Goal: Task Accomplishment & Management: Complete application form

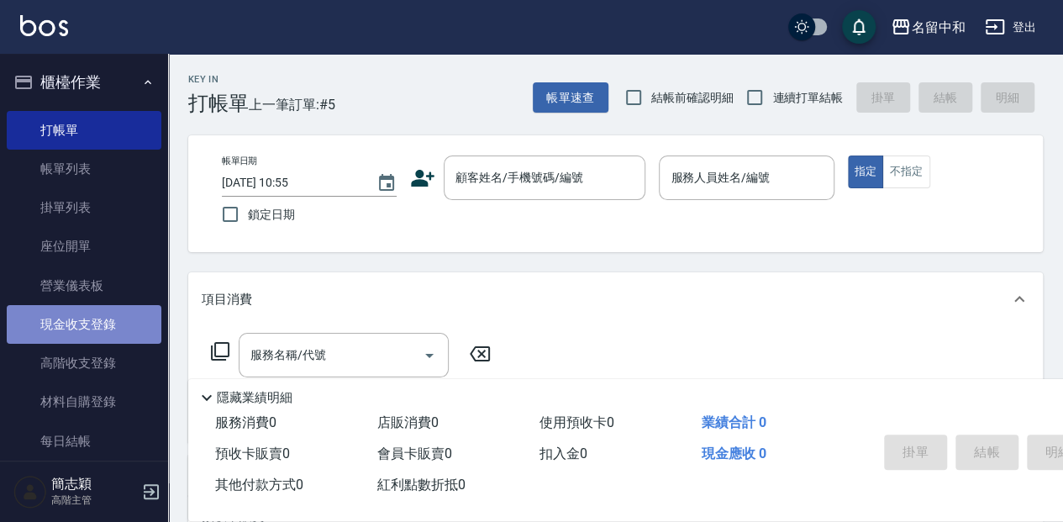
click at [144, 309] on link "現金收支登錄" at bounding box center [84, 324] width 155 height 39
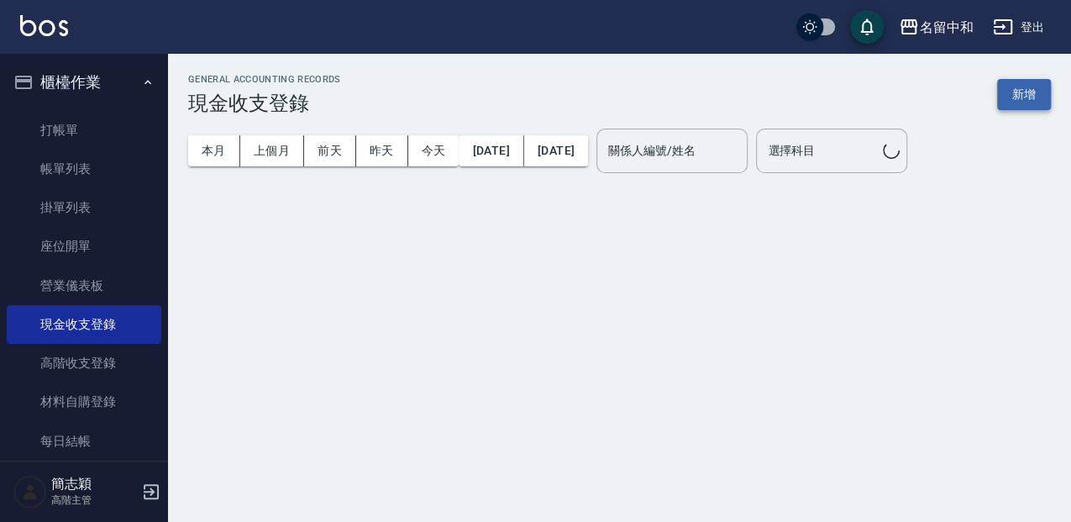
click at [1022, 86] on button "新增" at bounding box center [1024, 94] width 54 height 31
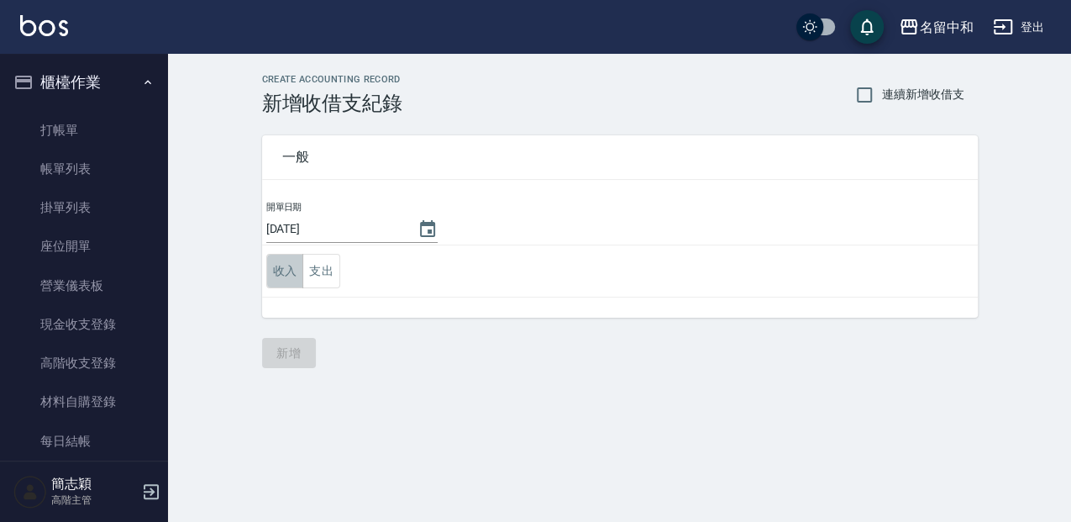
click at [294, 273] on button "收入" at bounding box center [285, 271] width 38 height 34
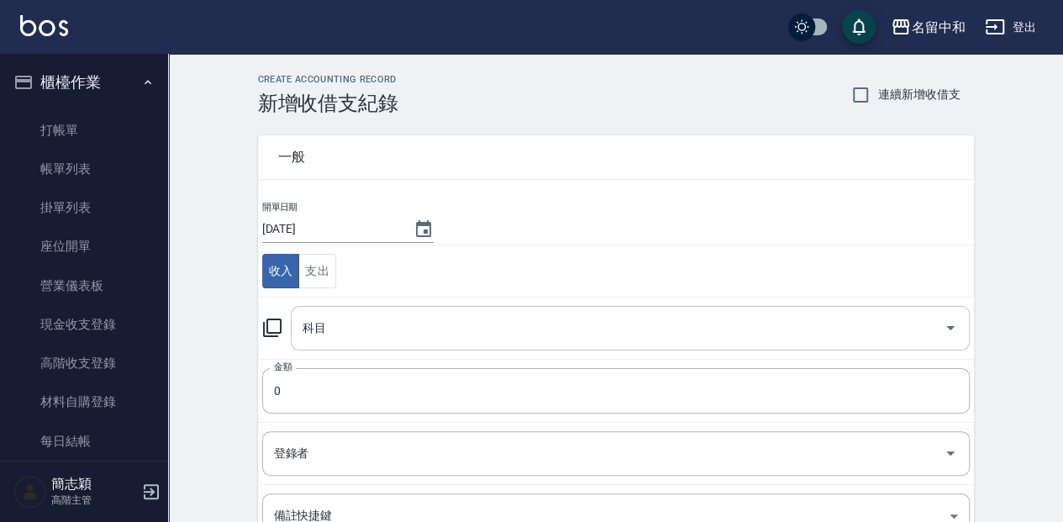
click at [358, 328] on input "科目" at bounding box center [617, 327] width 638 height 29
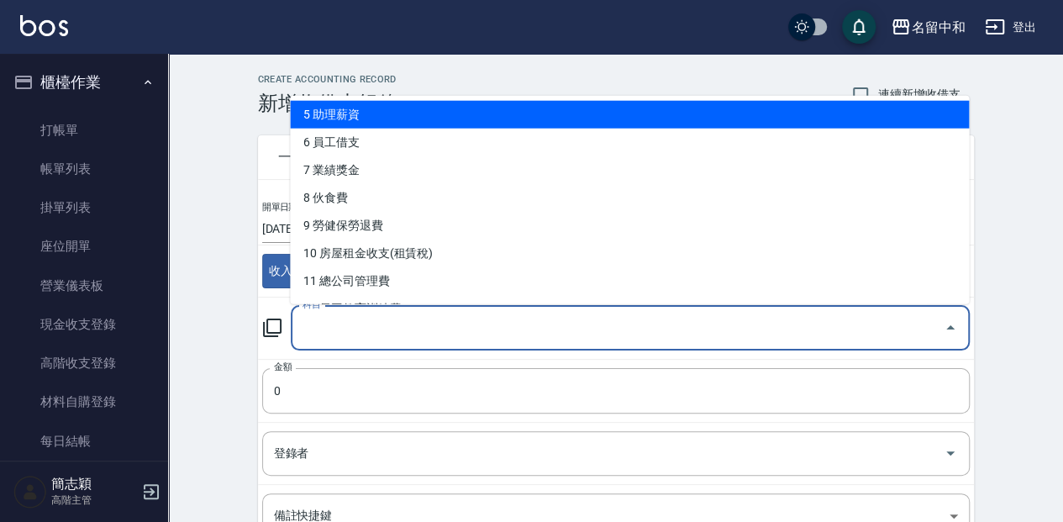
scroll to position [223, 0]
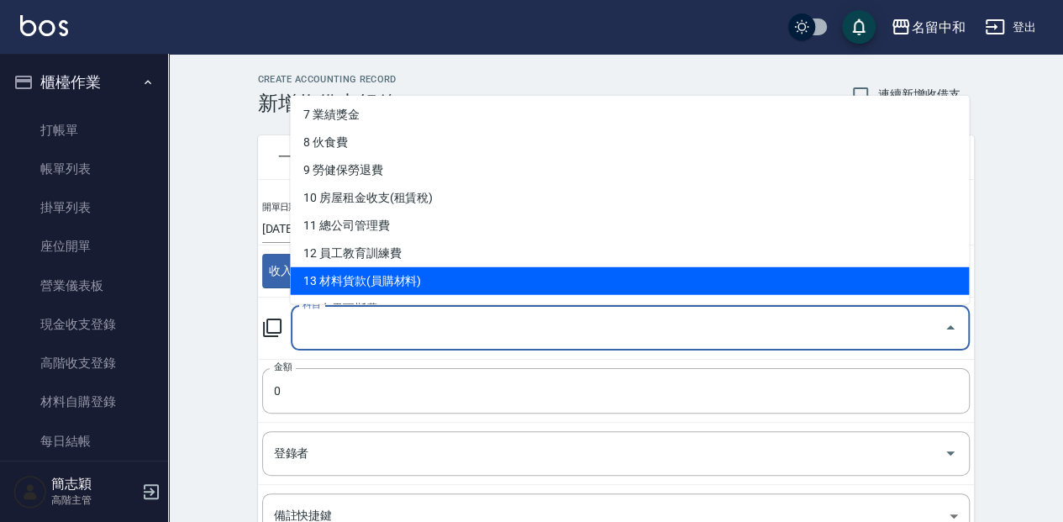
click at [408, 276] on li "13 材料貨款(員購材料)" at bounding box center [629, 280] width 679 height 28
type input "13 材料貨款(員購材料)"
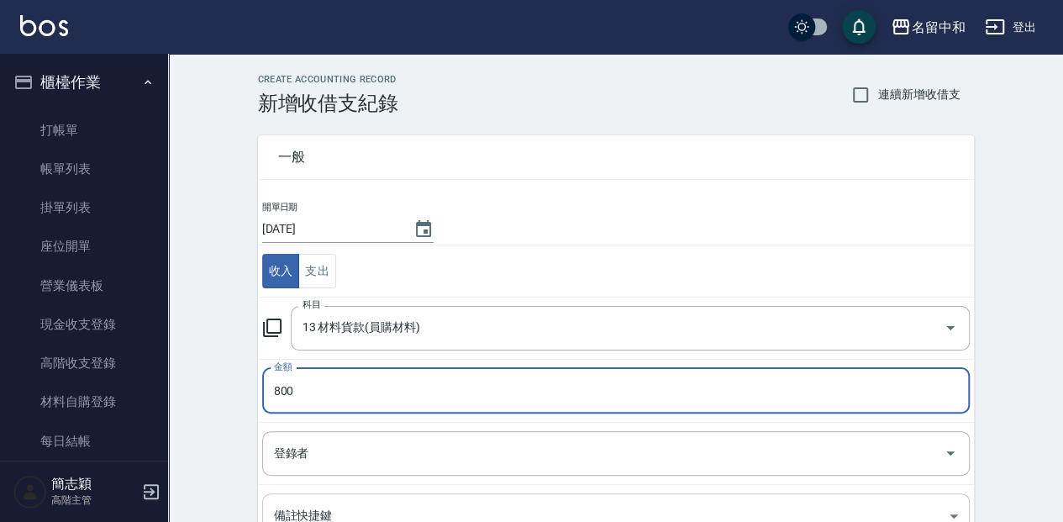
type input "800"
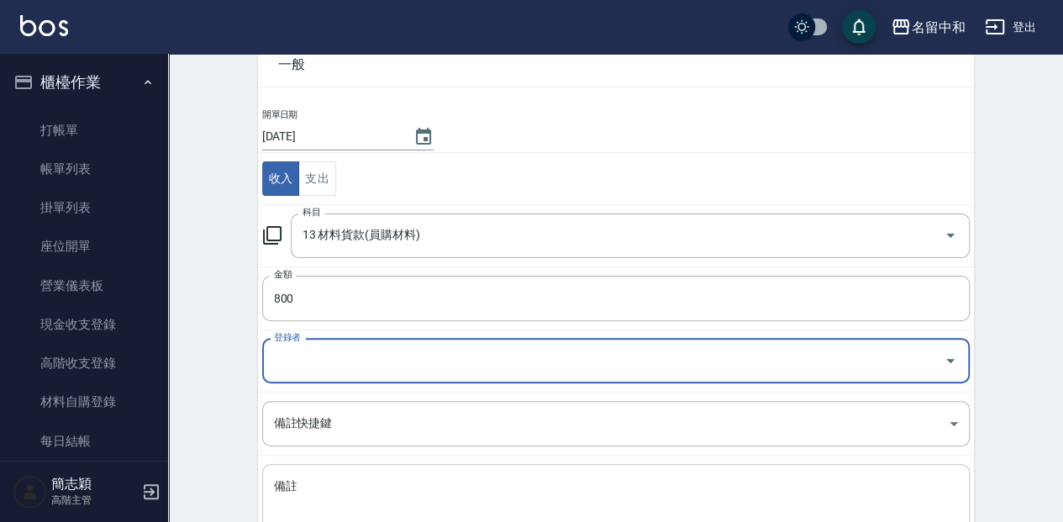
scroll to position [112, 0]
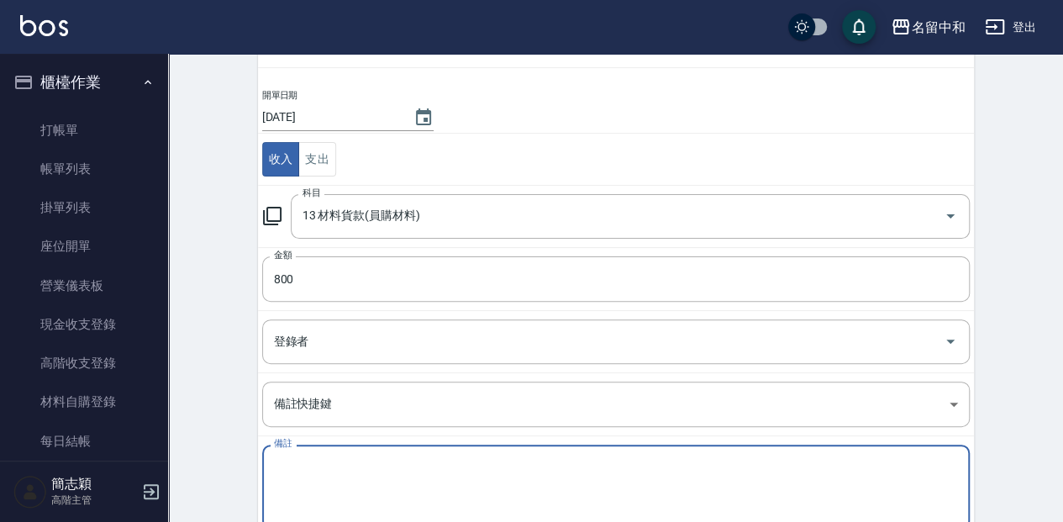
click at [603, 495] on textarea "備註" at bounding box center [616, 487] width 684 height 57
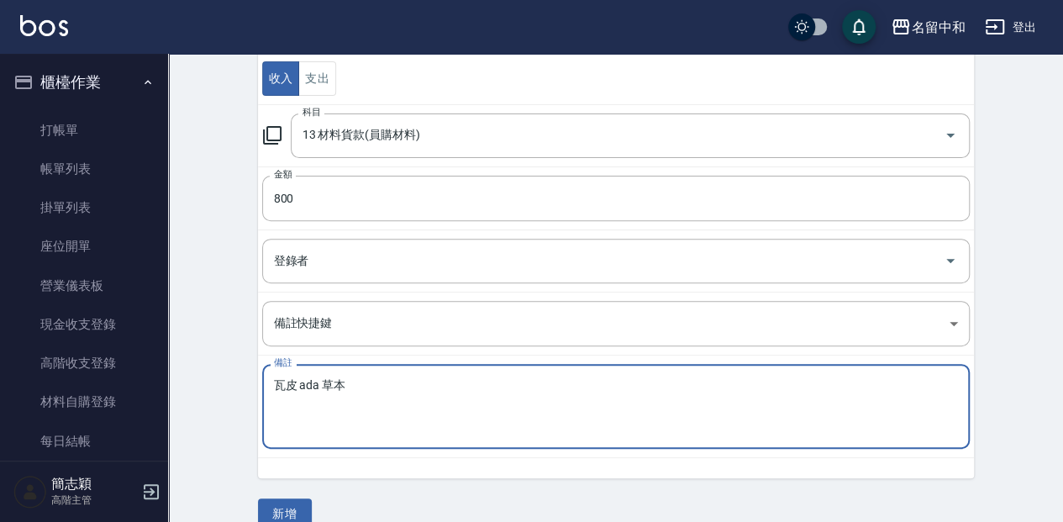
scroll to position [217, 0]
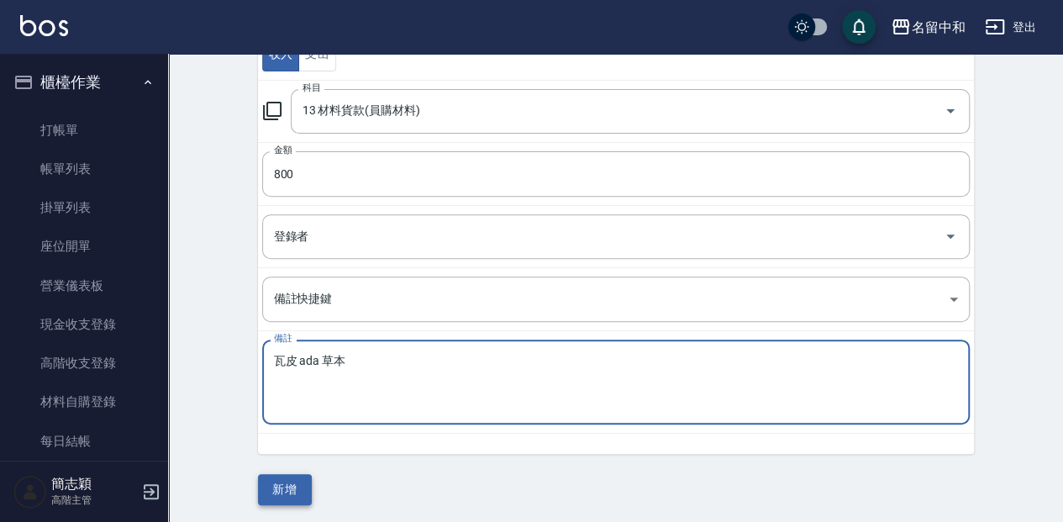
type textarea "瓦皮 ada 草本"
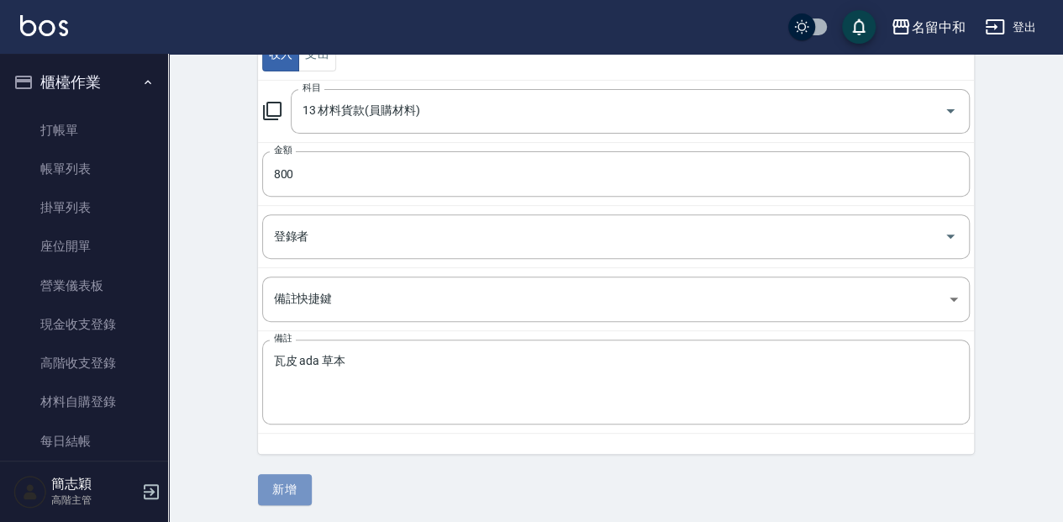
click at [295, 499] on button "新增" at bounding box center [285, 489] width 54 height 31
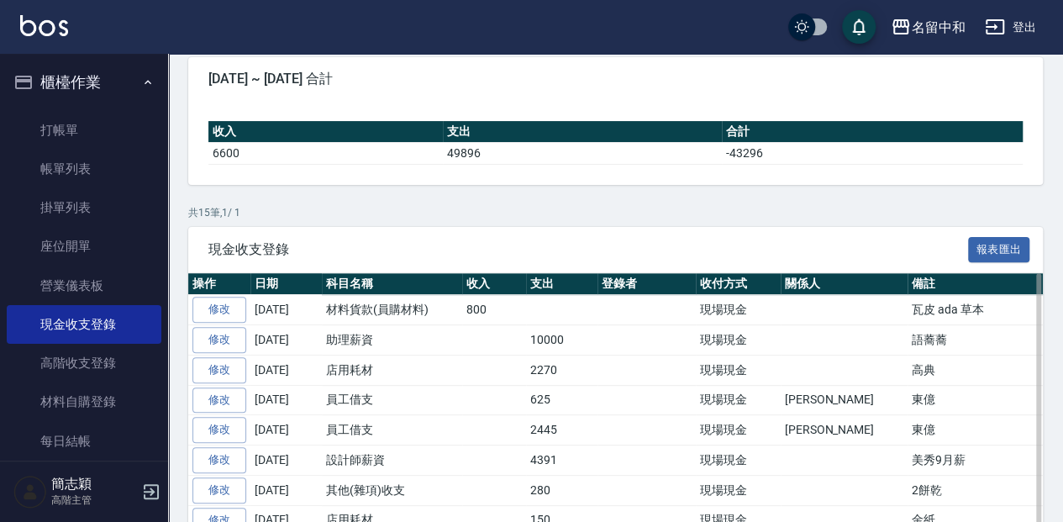
scroll to position [168, 0]
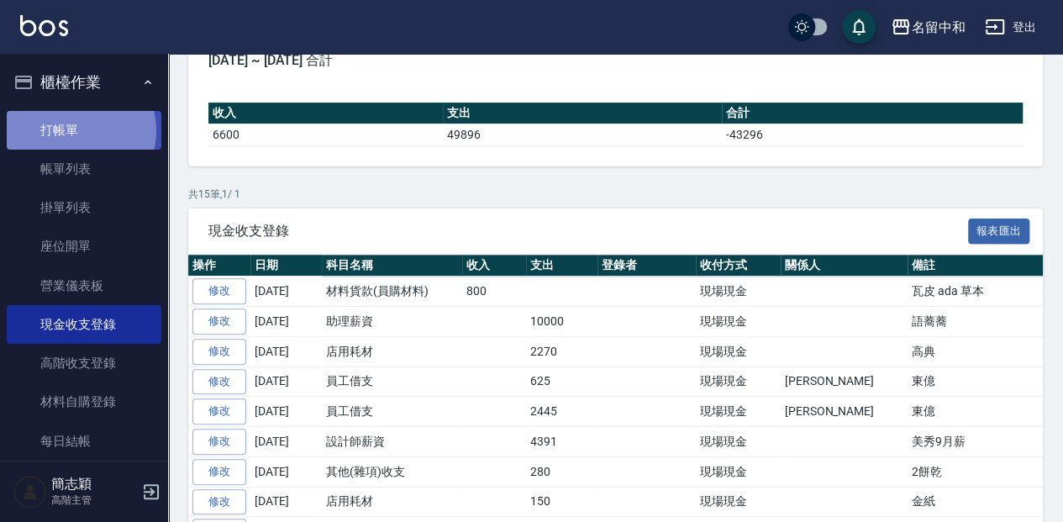
click at [78, 130] on link "打帳單" at bounding box center [84, 130] width 155 height 39
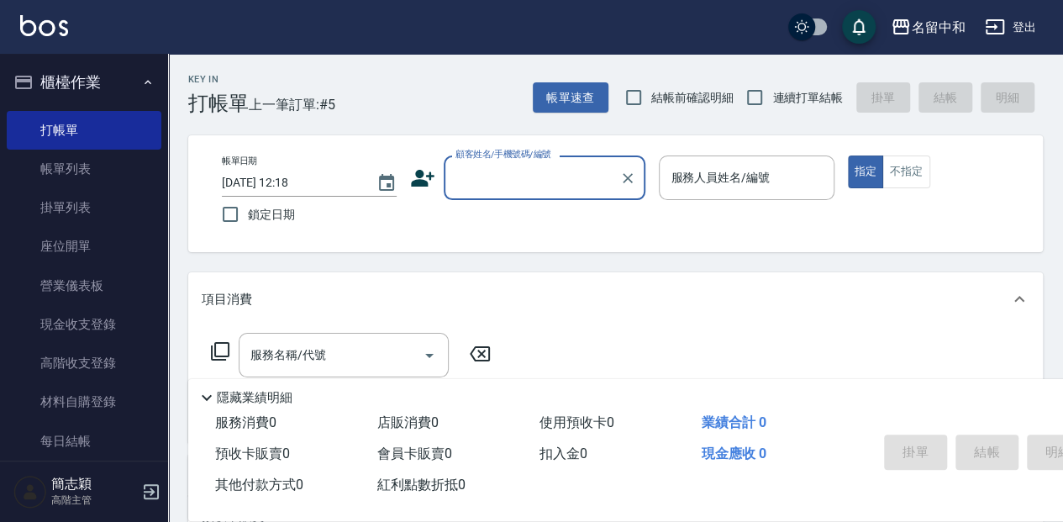
click at [485, 101] on div "Key In 打帳單 上一筆訂單:#5 帳單速查 結帳前確認明細 連續打單結帳 掛單 結帳 明細" at bounding box center [605, 84] width 874 height 61
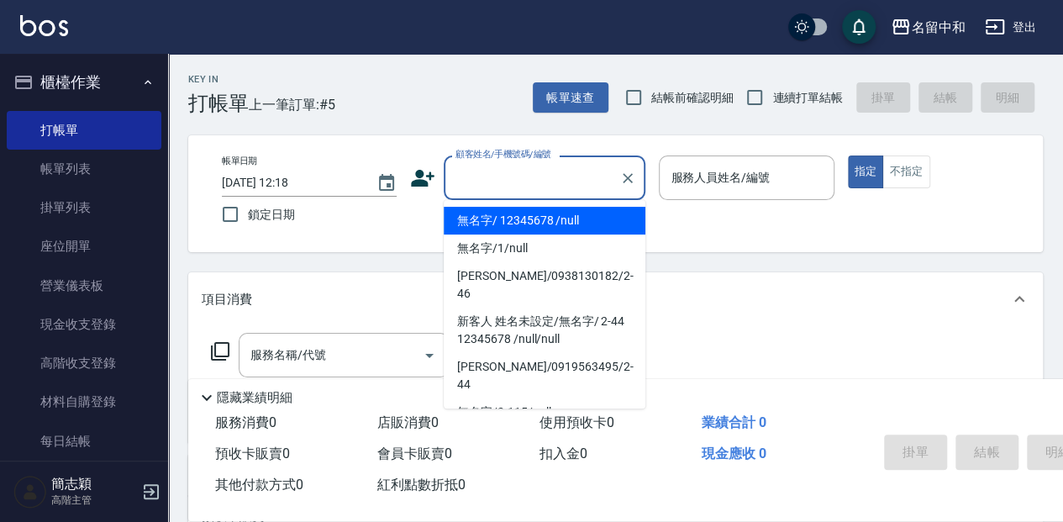
click at [575, 181] on input "顧客姓名/手機號碼/編號" at bounding box center [531, 177] width 161 height 29
click at [567, 209] on li "無名字/ 12345678 /null" at bounding box center [545, 221] width 202 height 28
type input "無名字/ 12345678 /null"
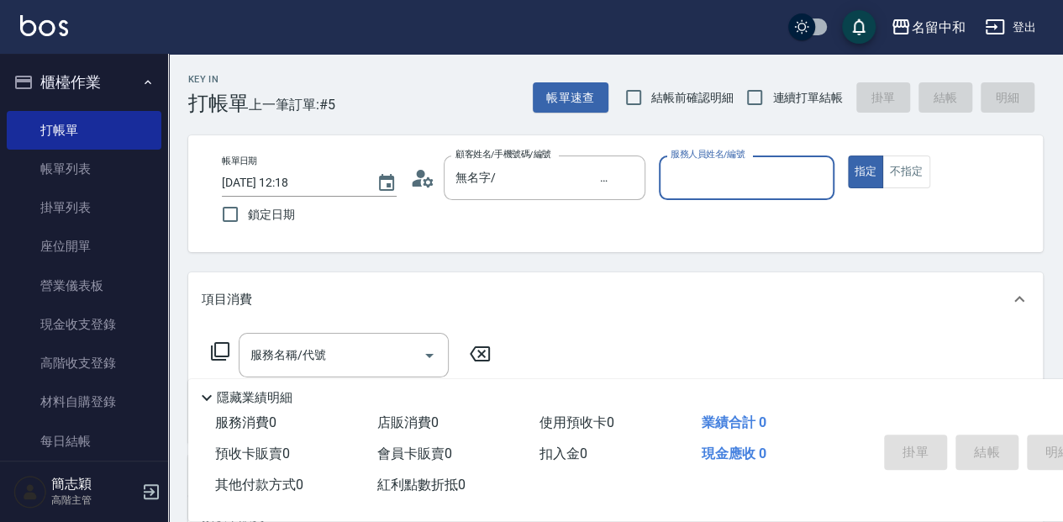
click at [727, 178] on input "服務人員姓名/編號" at bounding box center [746, 177] width 160 height 29
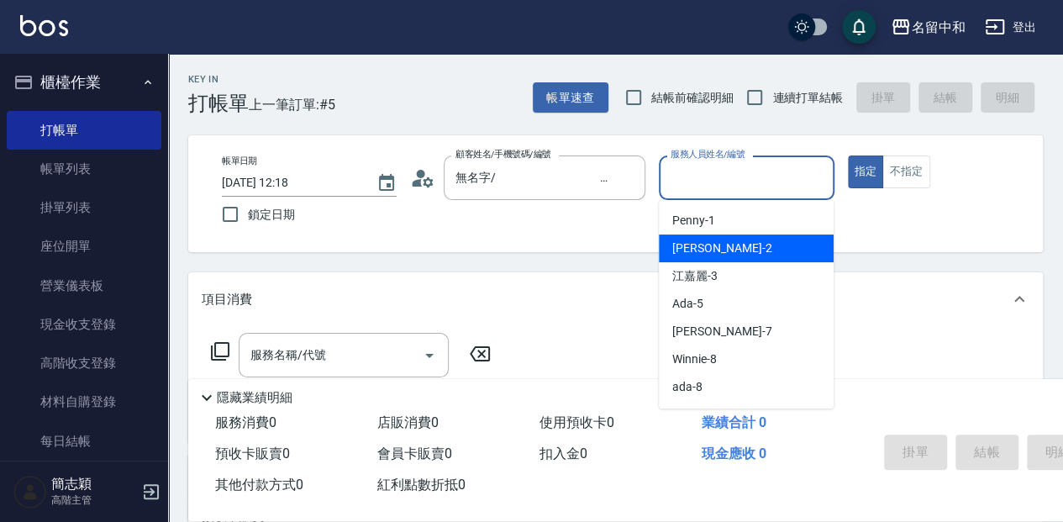
click at [709, 244] on div "[PERSON_NAME] -2" at bounding box center [746, 248] width 175 height 28
type input "[PERSON_NAME]-2"
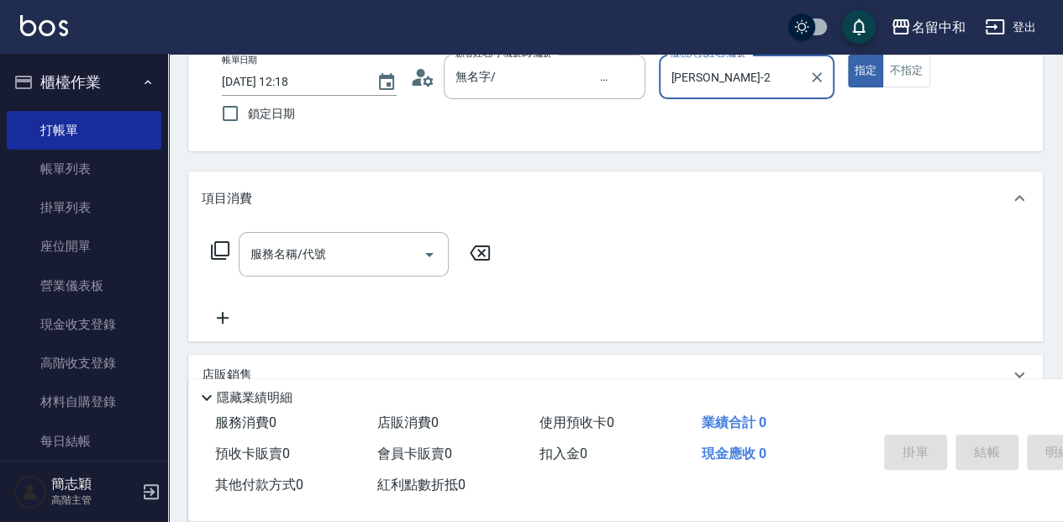
scroll to position [112, 0]
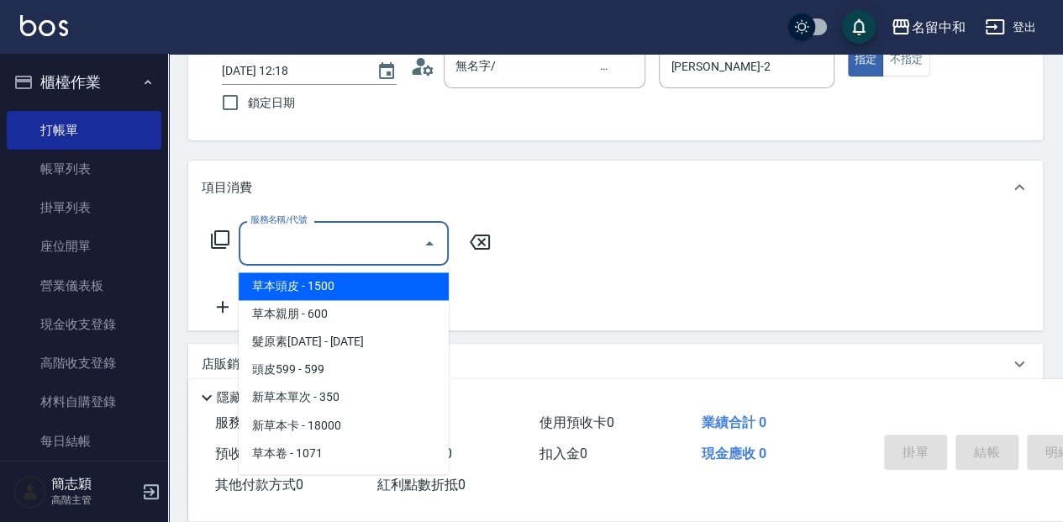
click at [360, 240] on input "服務名稱/代號" at bounding box center [331, 242] width 170 height 29
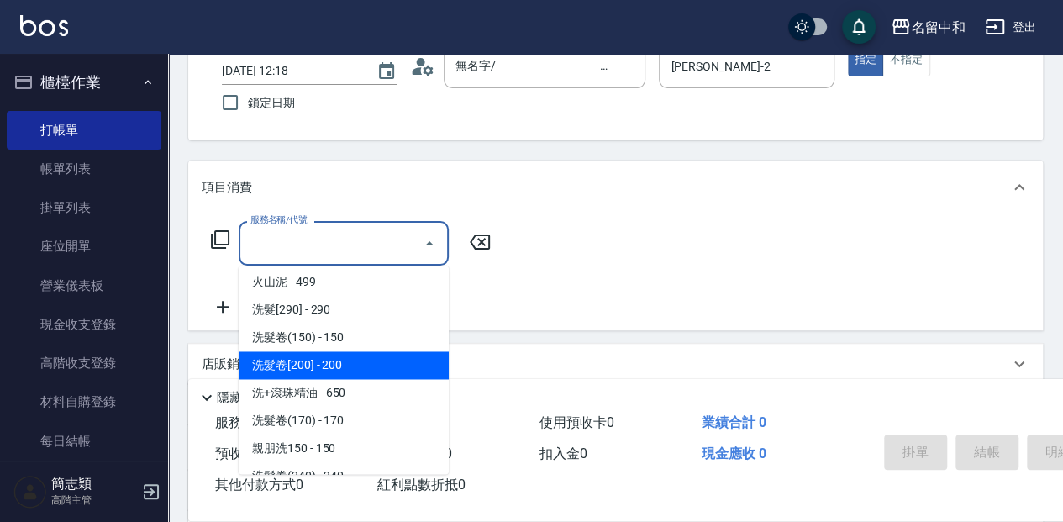
scroll to position [504, 0]
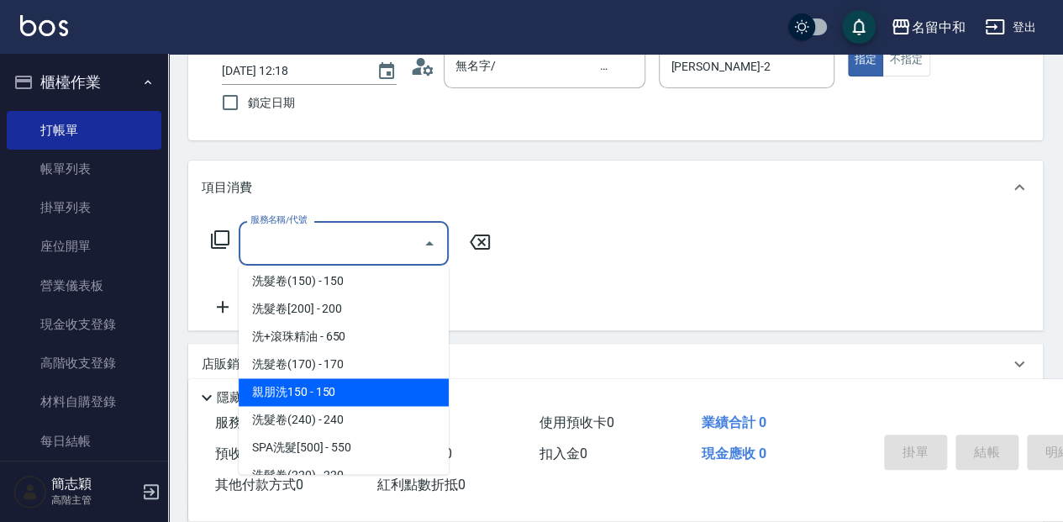
click at [388, 395] on span "親朋洗150 - 150" at bounding box center [344, 392] width 210 height 28
type input "親朋洗150(213)"
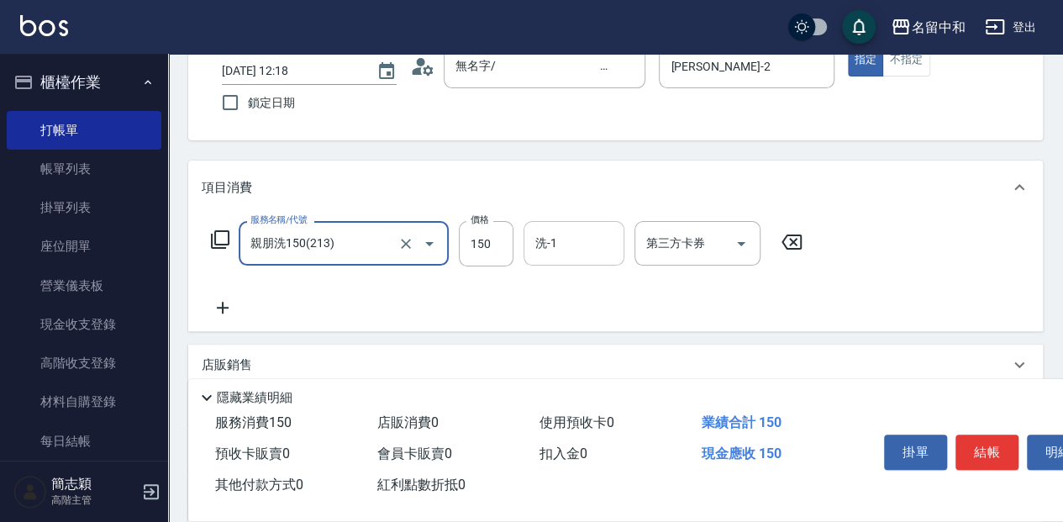
click at [564, 242] on input "洗-1" at bounding box center [574, 242] width 86 height 29
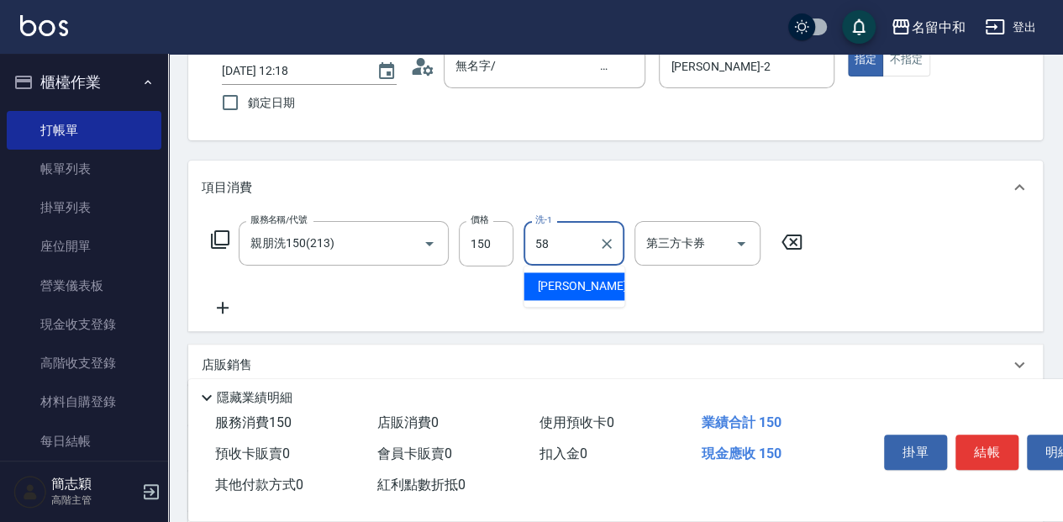
click at [575, 287] on span "[PERSON_NAME] -58" at bounding box center [590, 286] width 106 height 18
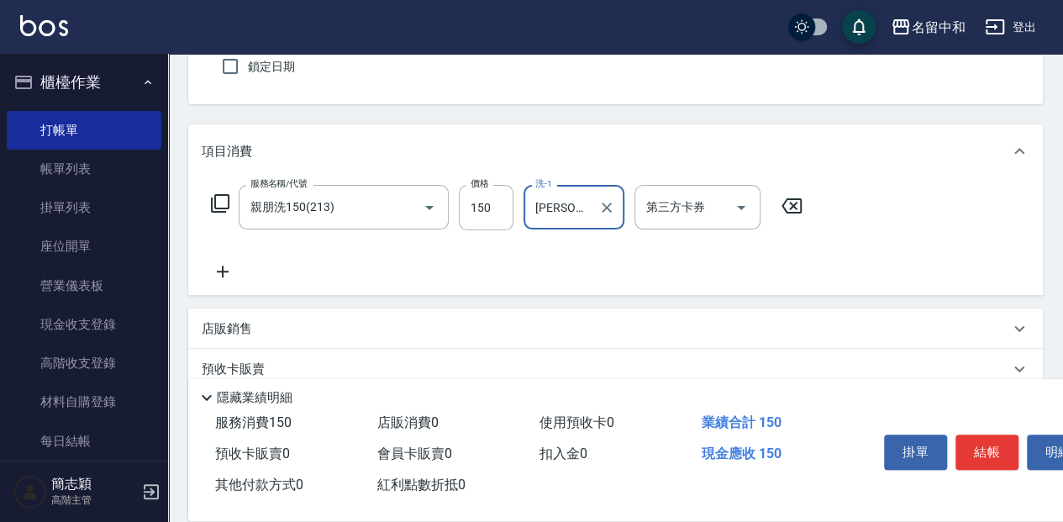
scroll to position [168, 0]
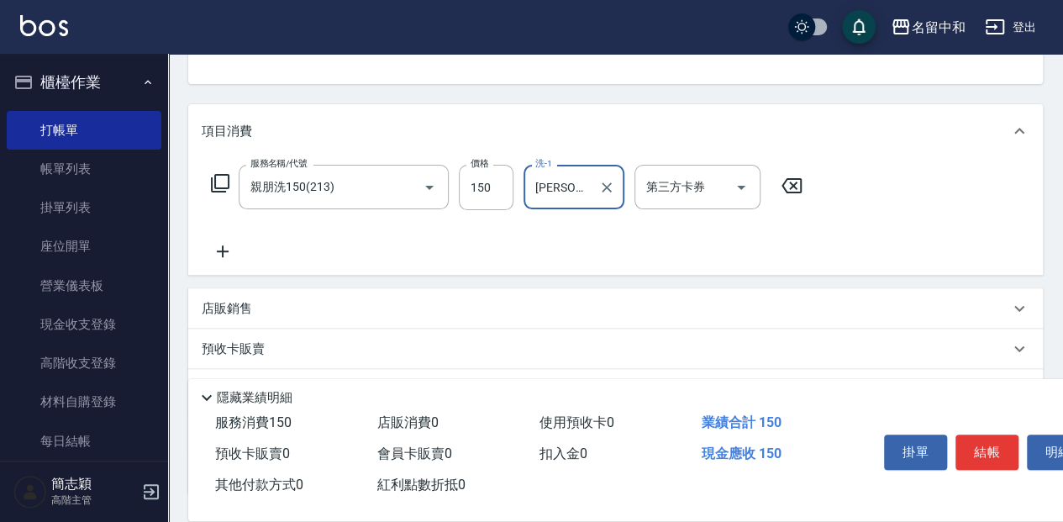
type input "[PERSON_NAME]-58"
click at [231, 255] on icon at bounding box center [223, 251] width 42 height 20
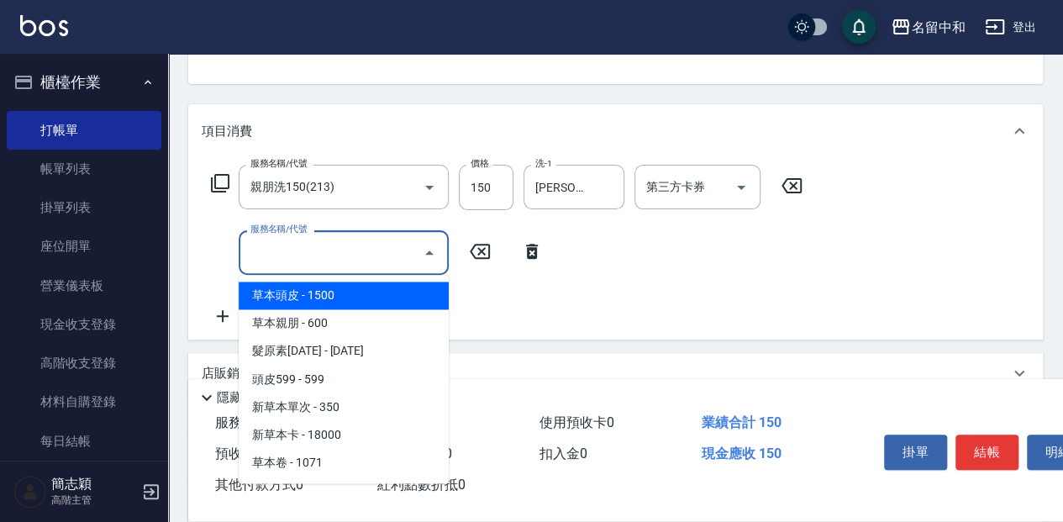
click at [357, 257] on input "服務名稱/代號" at bounding box center [331, 252] width 170 height 29
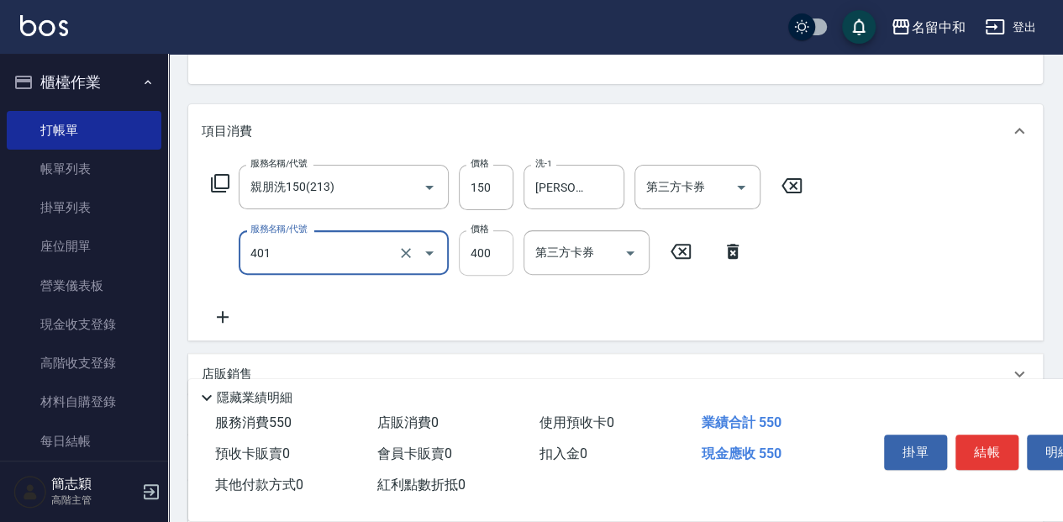
type input "剪髮(400)(401)"
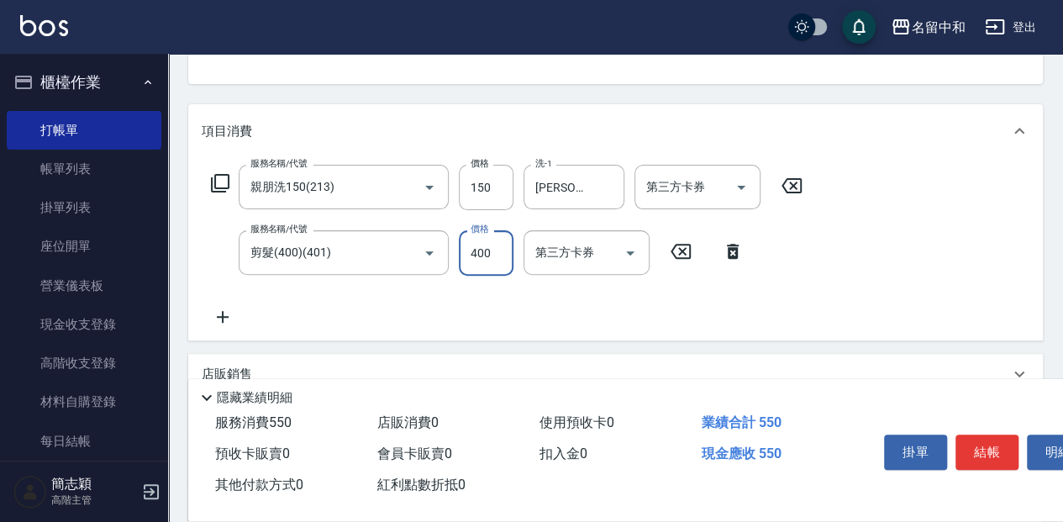
click at [501, 245] on input "400" at bounding box center [486, 252] width 55 height 45
type input "600"
click at [228, 316] on icon at bounding box center [223, 317] width 42 height 20
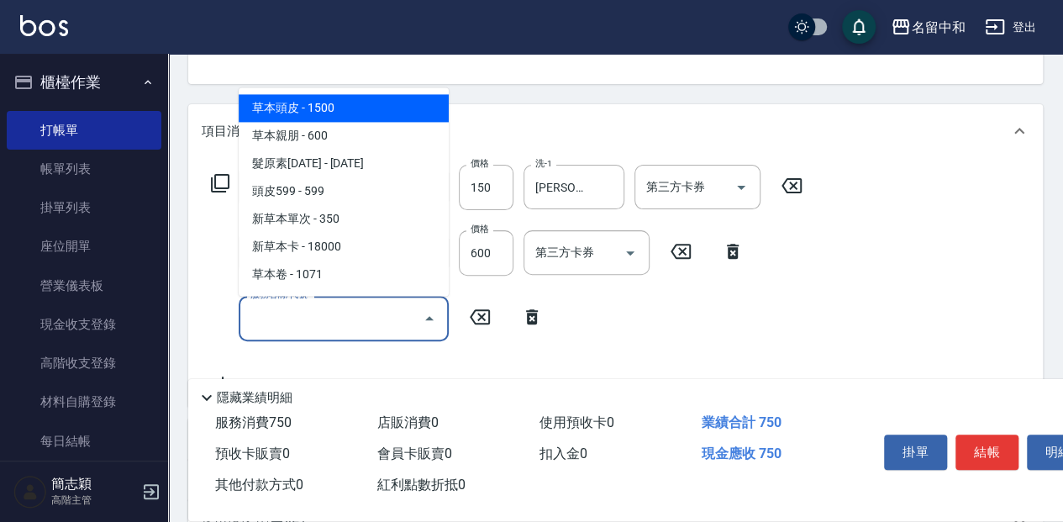
click at [358, 316] on input "服務名稱/代號" at bounding box center [331, 317] width 170 height 29
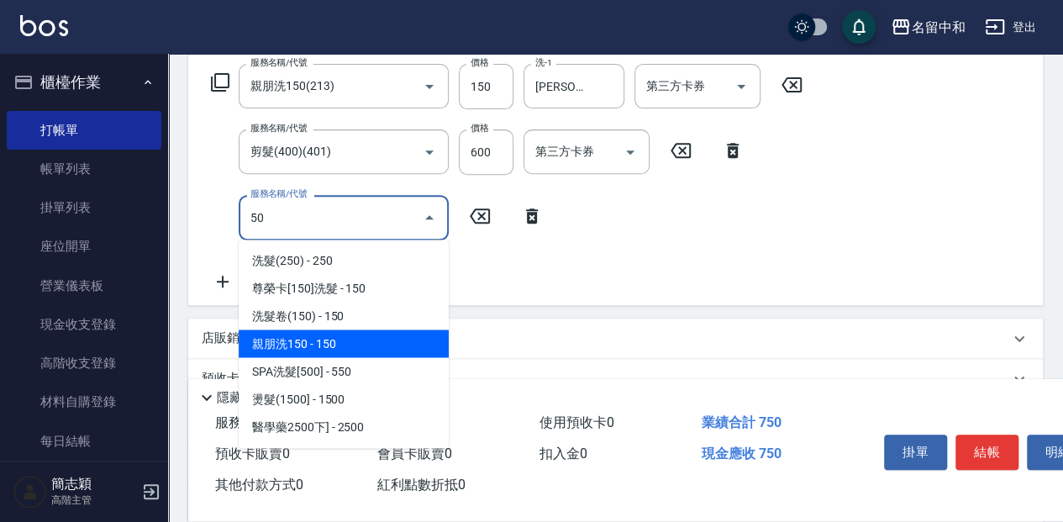
scroll to position [262, 0]
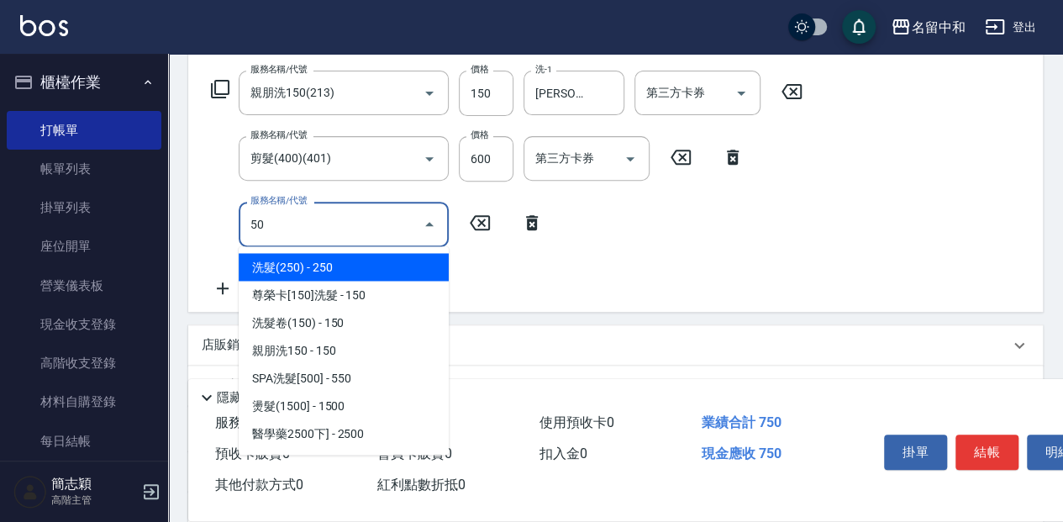
click at [286, 224] on input "50" at bounding box center [331, 223] width 170 height 29
type input "5"
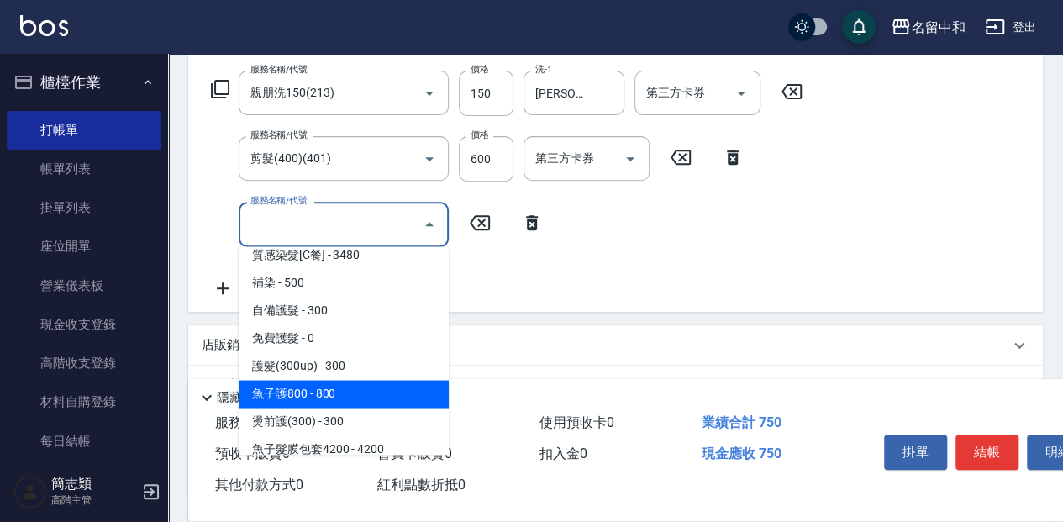
scroll to position [1344, 0]
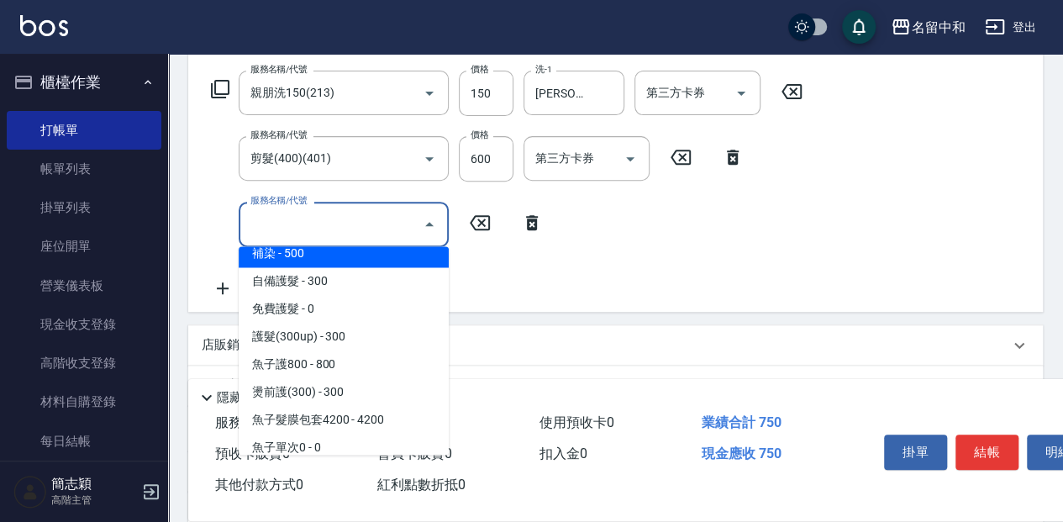
click at [326, 250] on span "補染 - 500" at bounding box center [344, 253] width 210 height 28
type input "補染(507)"
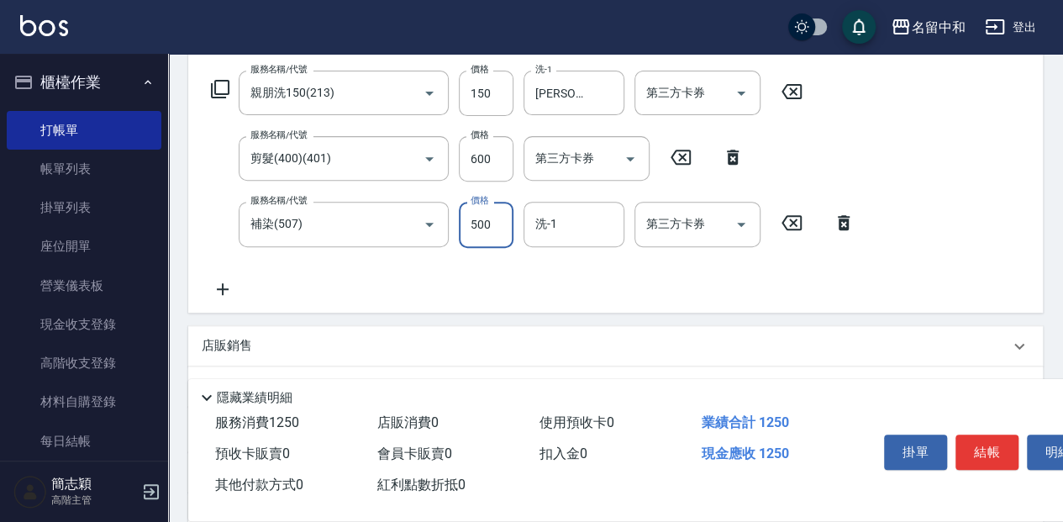
click at [496, 215] on input "500" at bounding box center [486, 224] width 55 height 45
type input "1000"
click at [594, 220] on input "洗-1" at bounding box center [574, 223] width 86 height 29
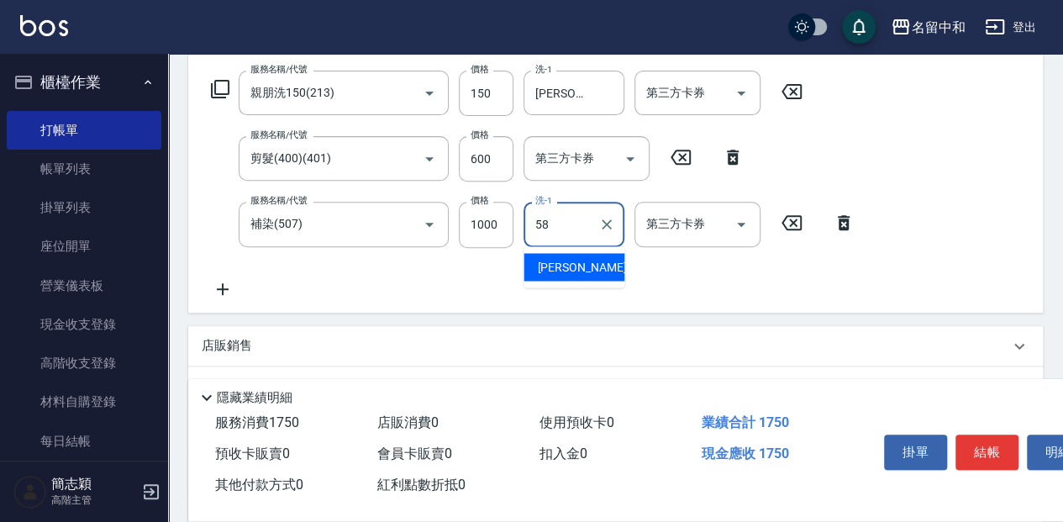
click at [580, 268] on div "[PERSON_NAME] -58" at bounding box center [573, 267] width 101 height 28
type input "[PERSON_NAME]-58"
click at [226, 291] on icon at bounding box center [223, 289] width 42 height 20
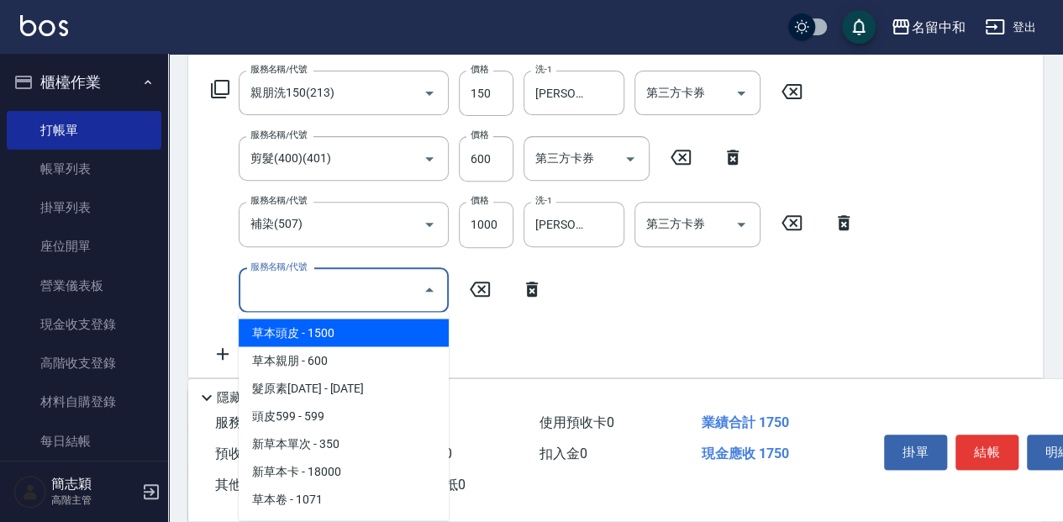
click at [386, 288] on input "服務名稱/代號" at bounding box center [331, 290] width 170 height 29
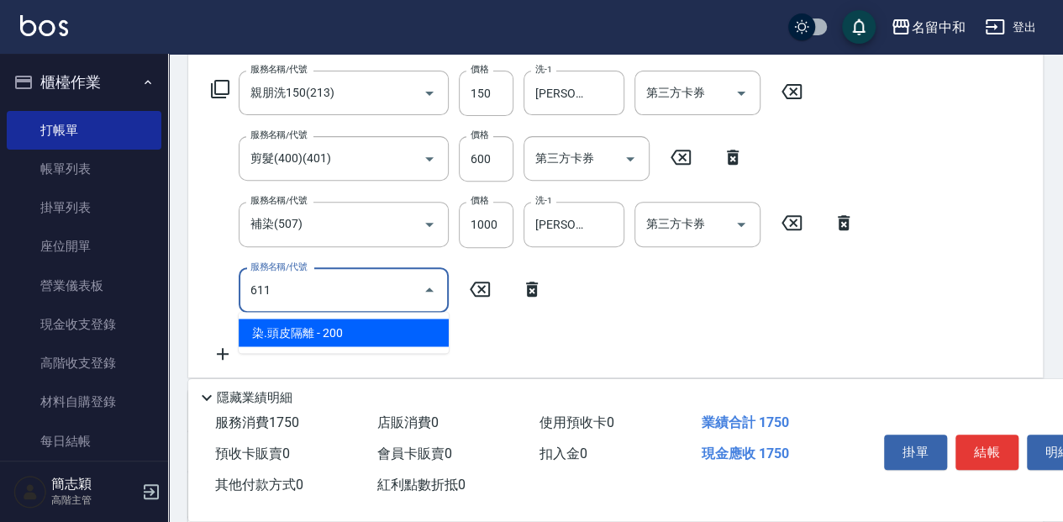
drag, startPoint x: 365, startPoint y: 334, endPoint x: 388, endPoint y: 323, distance: 25.9
click at [365, 334] on span "染.頭皮隔離 - 200" at bounding box center [344, 332] width 210 height 28
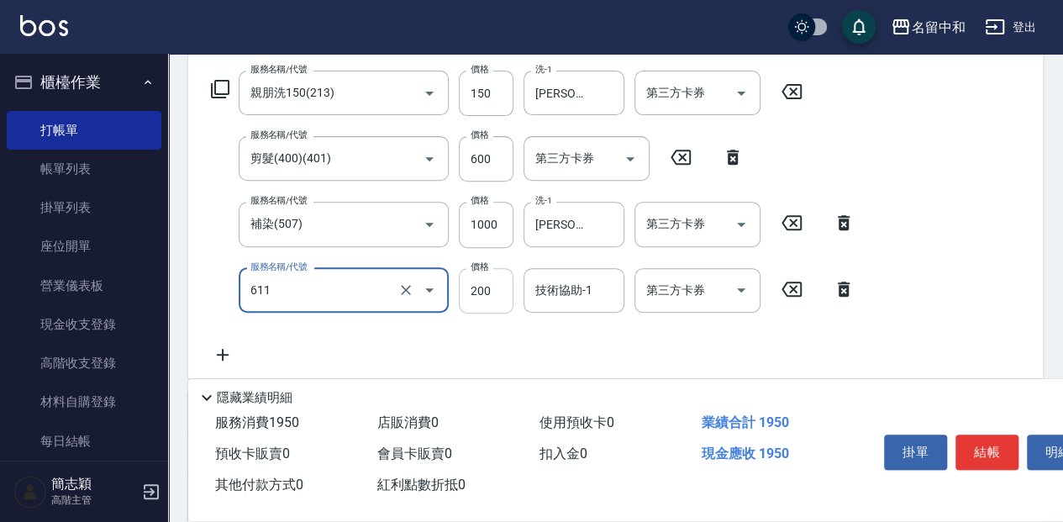
type input "染.頭皮隔離(611)"
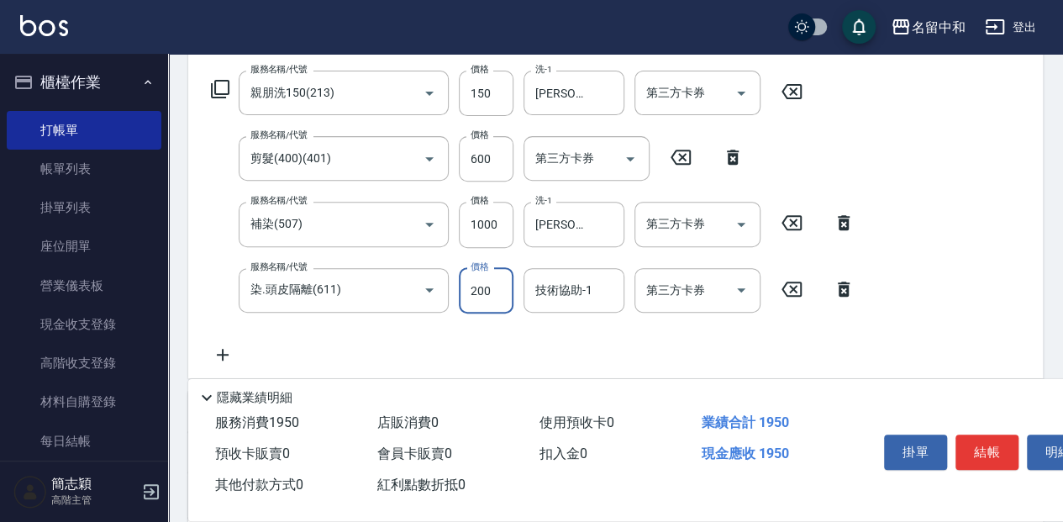
click at [491, 281] on input "200" at bounding box center [486, 290] width 55 height 45
type input "300"
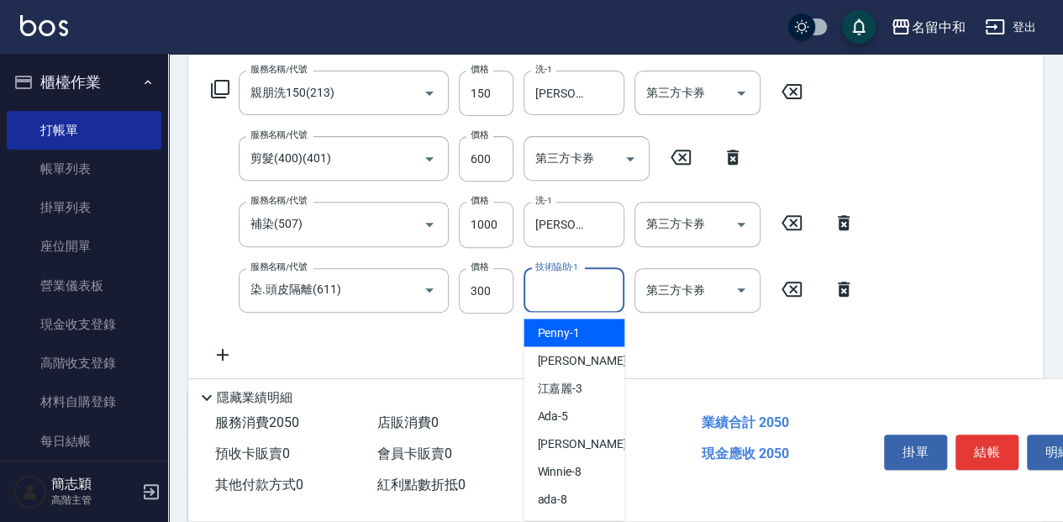
click at [580, 284] on input "技術協助-1" at bounding box center [574, 290] width 86 height 29
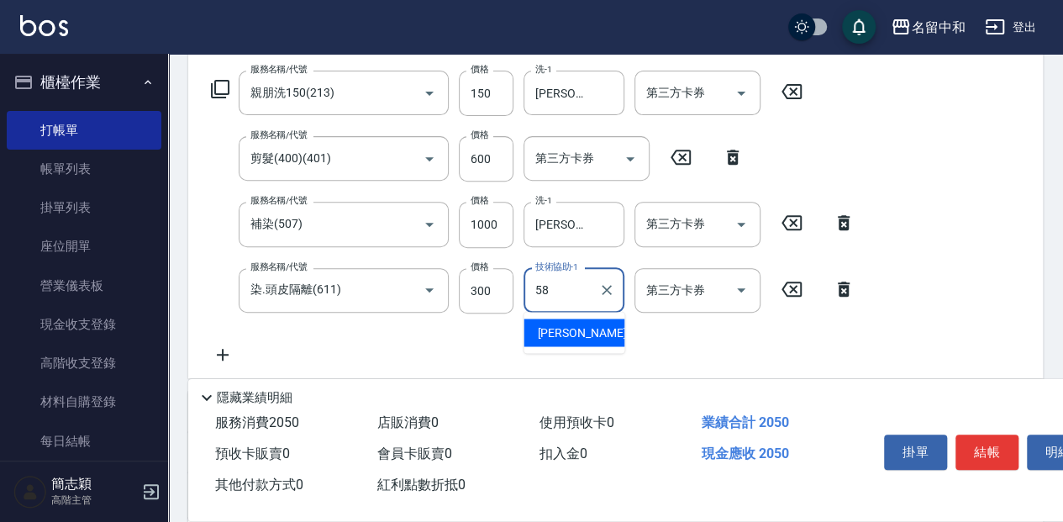
click at [596, 331] on div "[PERSON_NAME] -58" at bounding box center [573, 332] width 101 height 28
type input "[PERSON_NAME]-58"
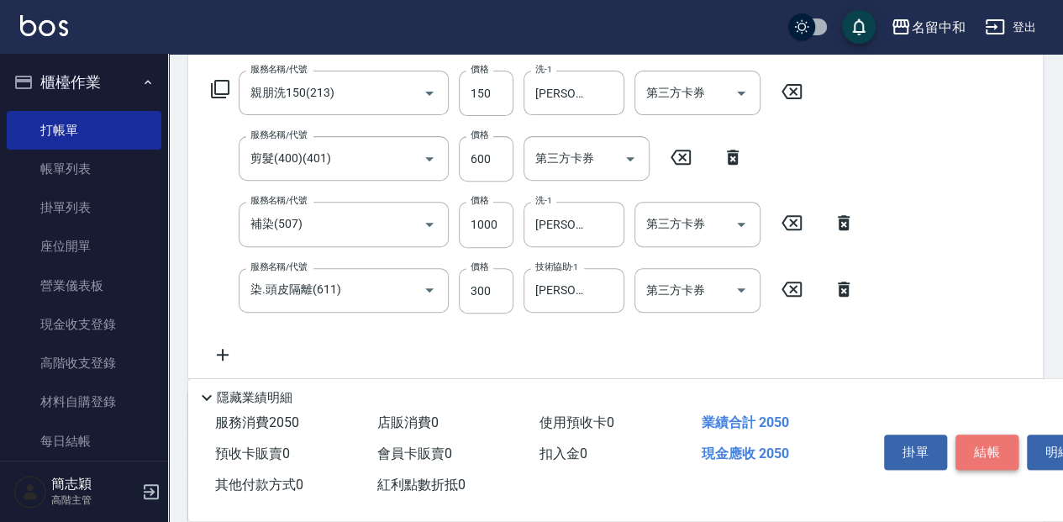
click at [1004, 440] on button "結帳" at bounding box center [986, 451] width 63 height 35
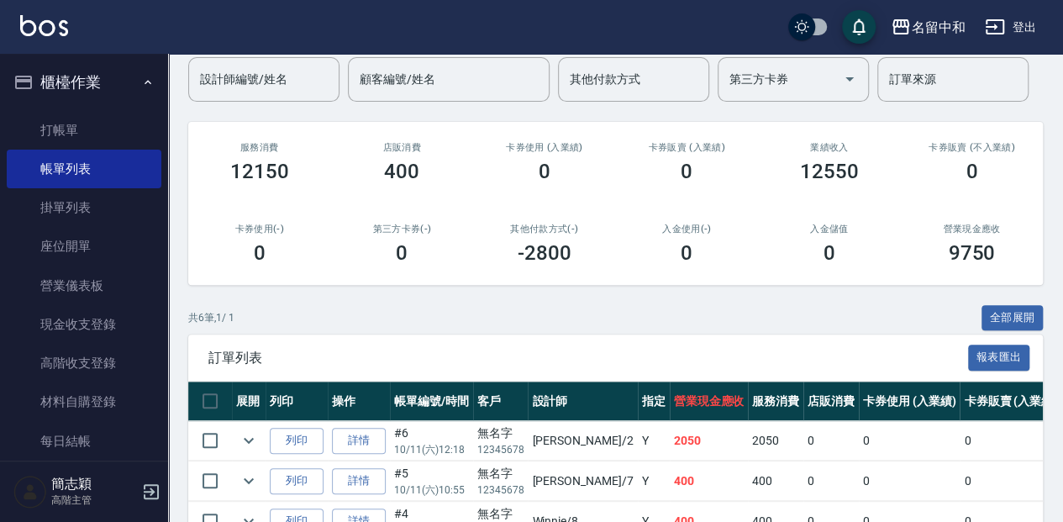
scroll to position [168, 0]
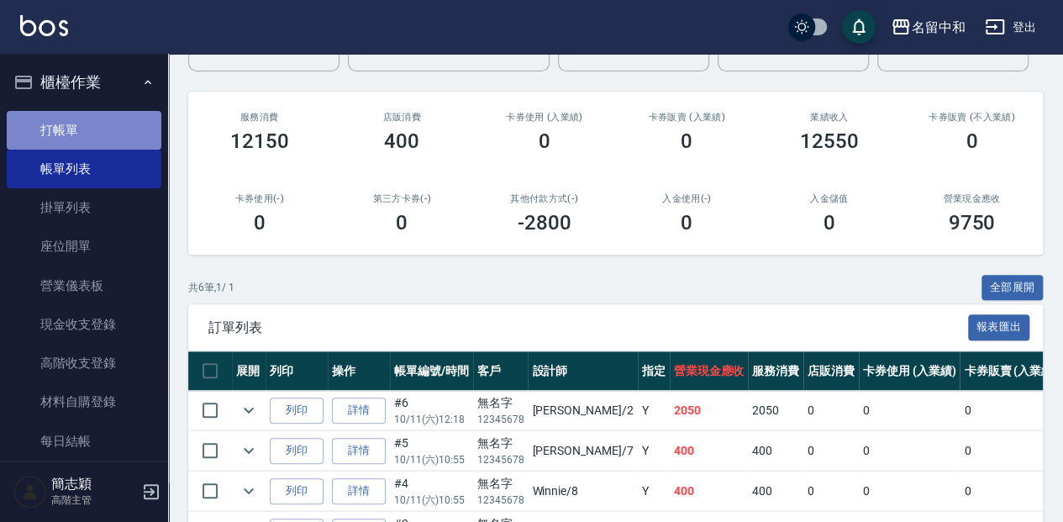
click at [115, 130] on link "打帳單" at bounding box center [84, 130] width 155 height 39
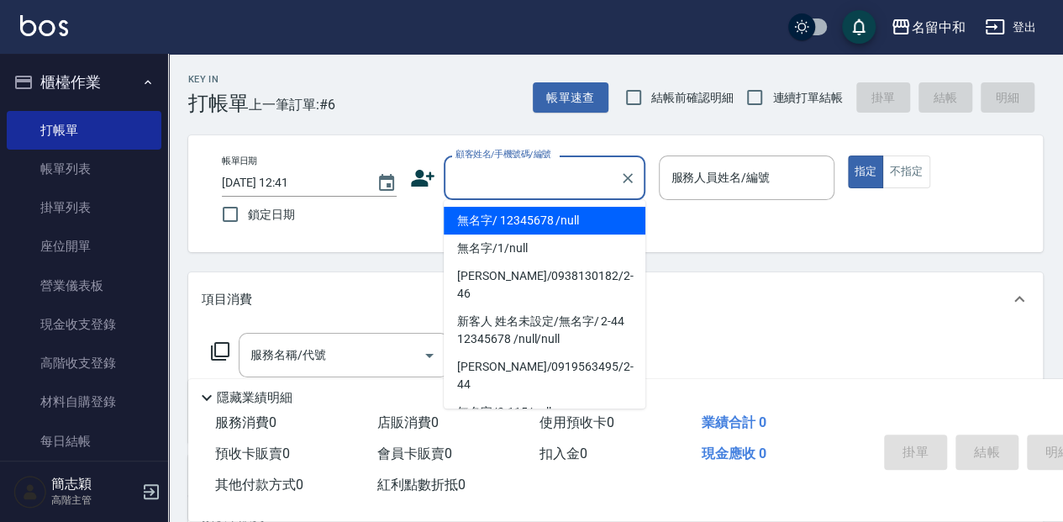
click at [532, 179] on input "顧客姓名/手機號碼/編號" at bounding box center [531, 177] width 161 height 29
click at [547, 218] on li "無名字/ 12345678 /null" at bounding box center [545, 221] width 202 height 28
type input "無名字/ 12345678 /null"
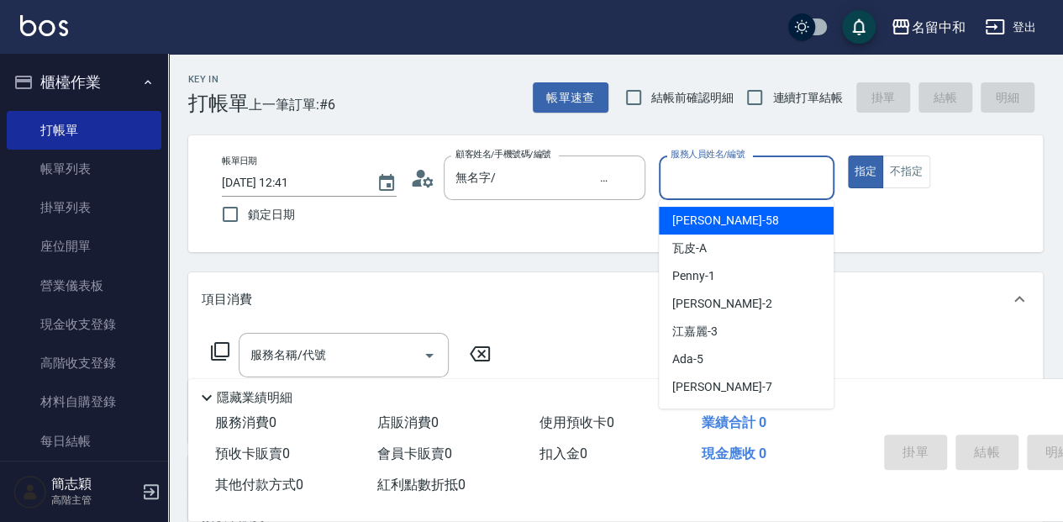
click at [714, 180] on input "服務人員姓名/編號" at bounding box center [746, 177] width 160 height 29
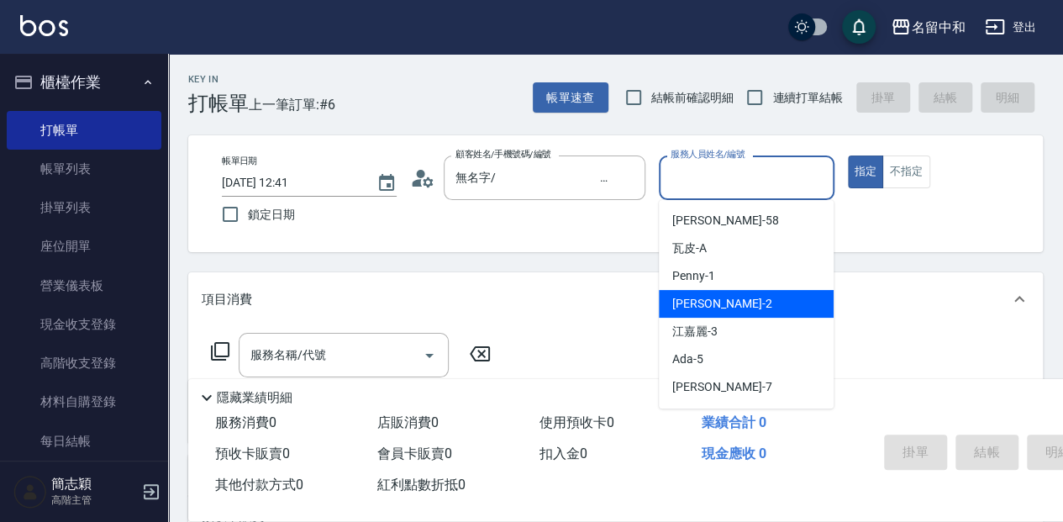
click at [717, 304] on div "[PERSON_NAME] -2" at bounding box center [746, 304] width 175 height 28
type input "[PERSON_NAME]-2"
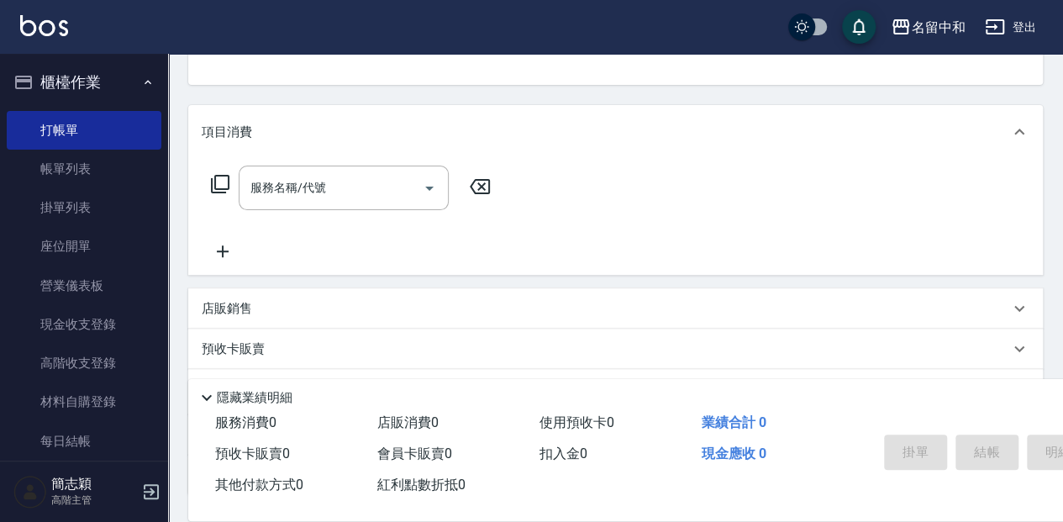
scroll to position [168, 0]
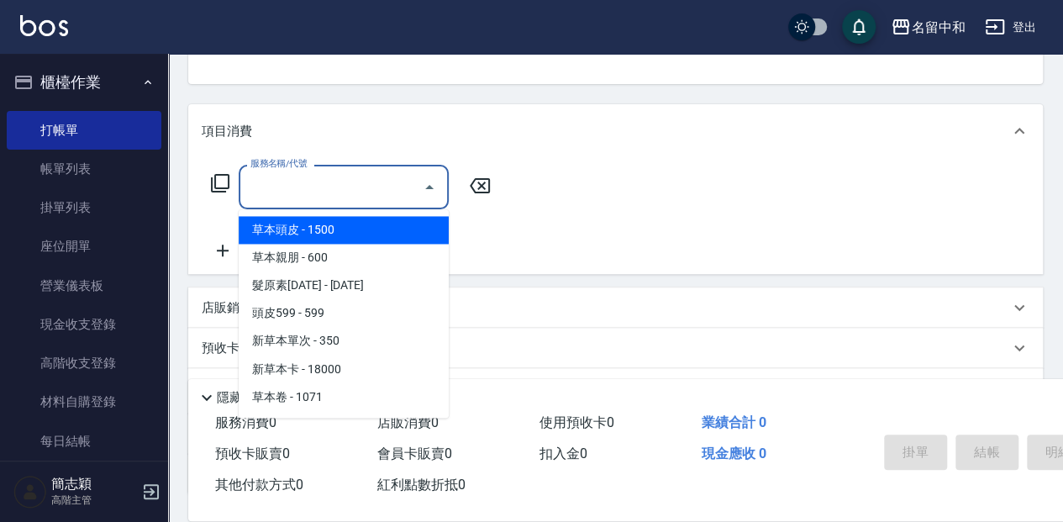
click at [365, 185] on input "服務名稱/代號" at bounding box center [331, 186] width 170 height 29
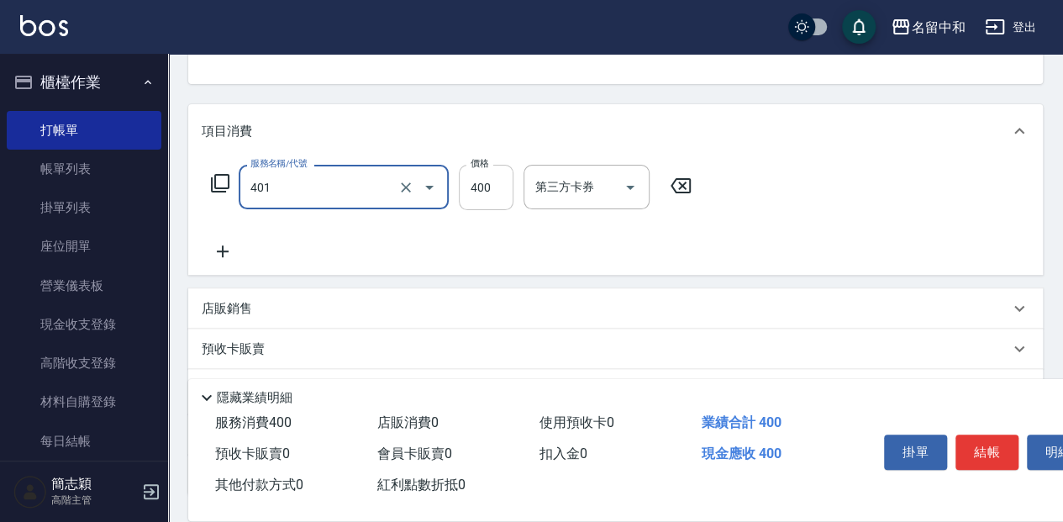
type input "剪髮(400)(401)"
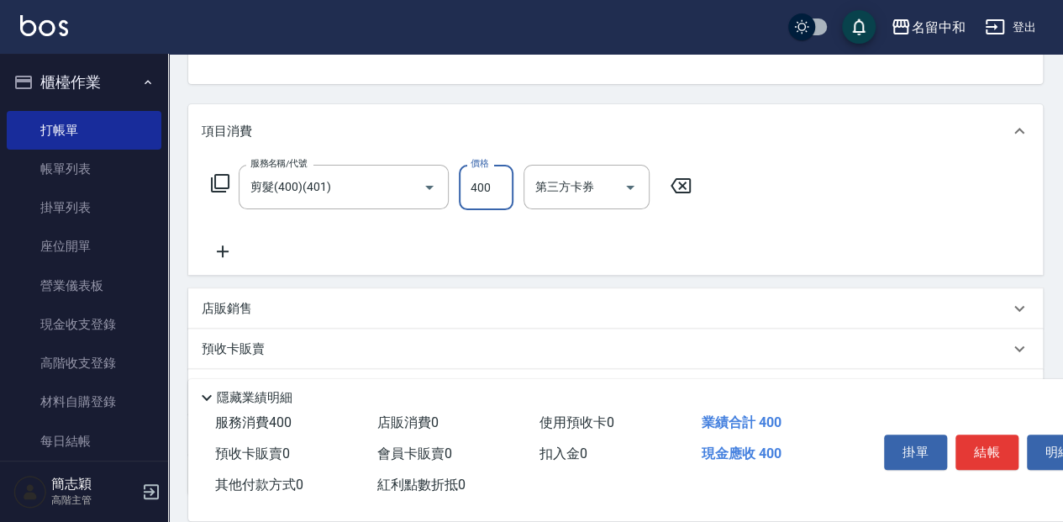
click at [485, 184] on input "400" at bounding box center [486, 187] width 55 height 45
type input "100"
click at [995, 448] on button "結帳" at bounding box center [986, 451] width 63 height 35
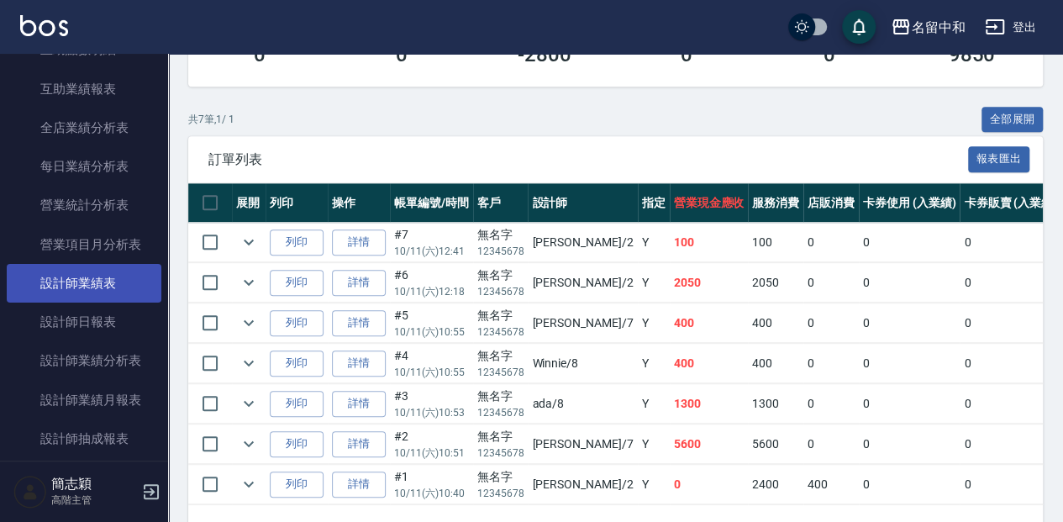
scroll to position [1120, 0]
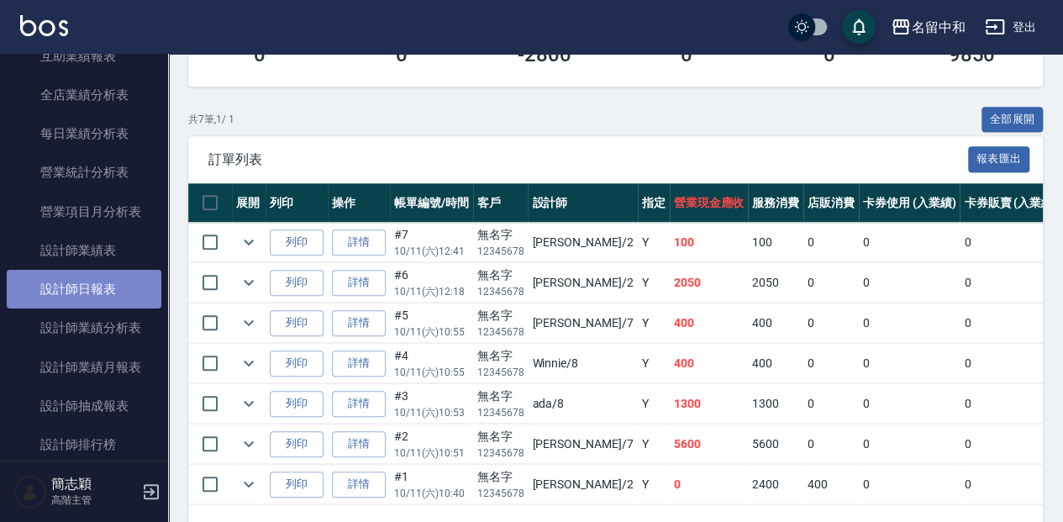
click at [118, 293] on link "設計師日報表" at bounding box center [84, 289] width 155 height 39
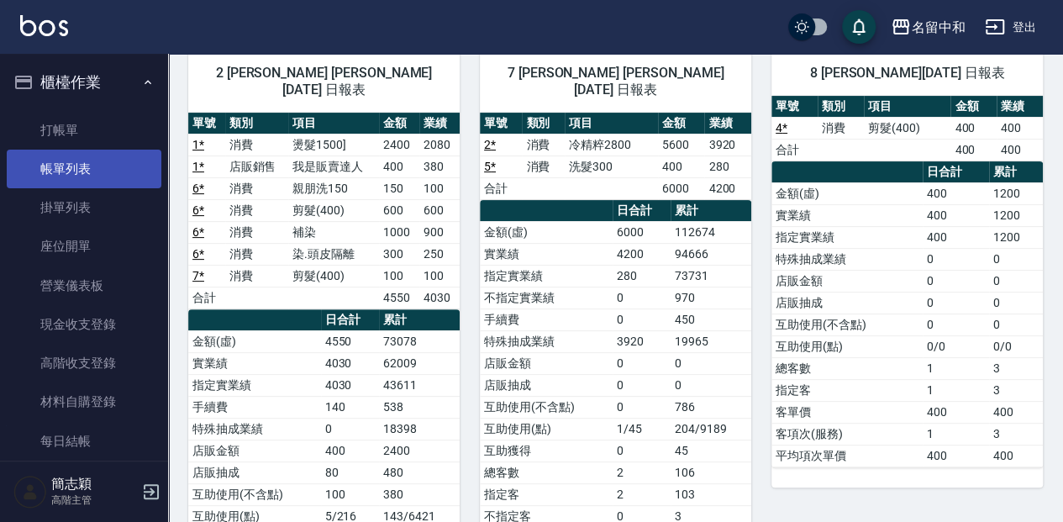
scroll to position [112, 0]
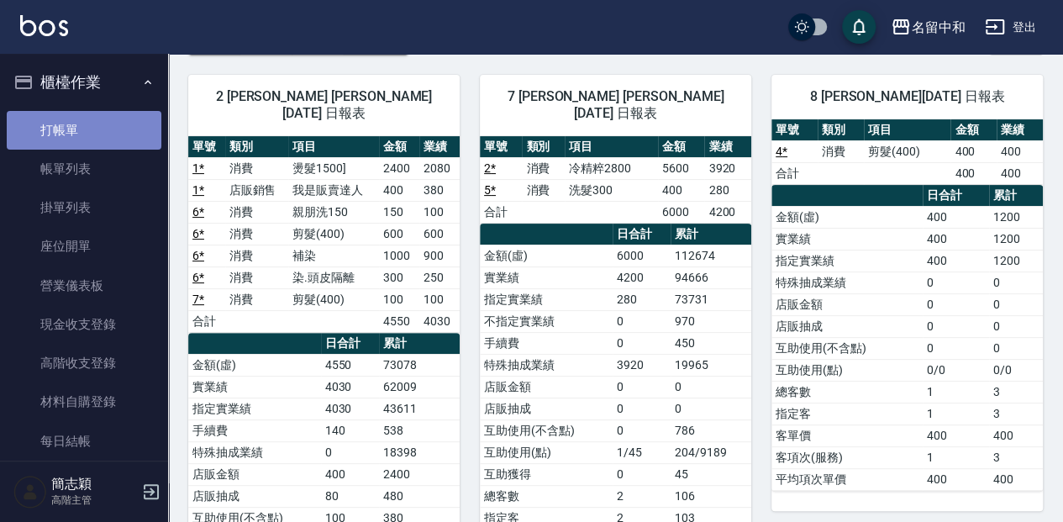
click at [112, 131] on link "打帳單" at bounding box center [84, 130] width 155 height 39
